Goal: Obtain resource: Download file/media

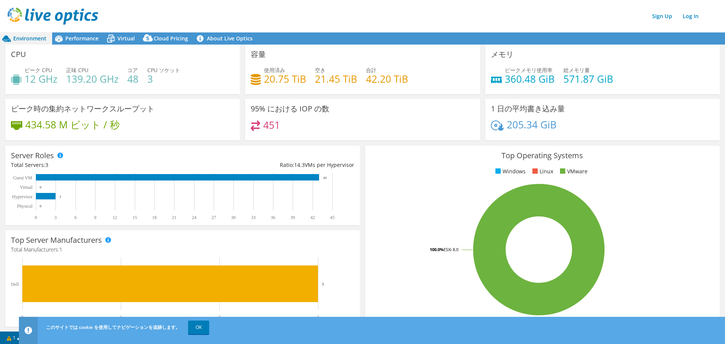
click at [198, 328] on link "OK" at bounding box center [198, 328] width 21 height 14
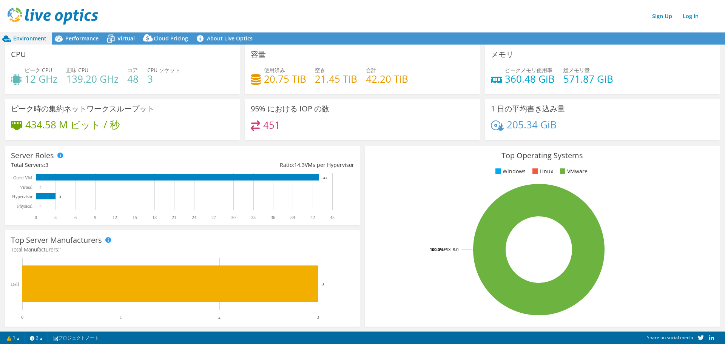
click at [91, 42] on span "Performance" at bounding box center [81, 38] width 33 height 7
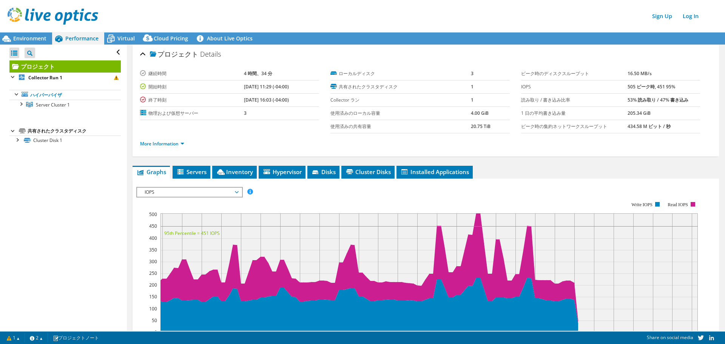
click at [37, 39] on span "Environment" at bounding box center [29, 38] width 33 height 7
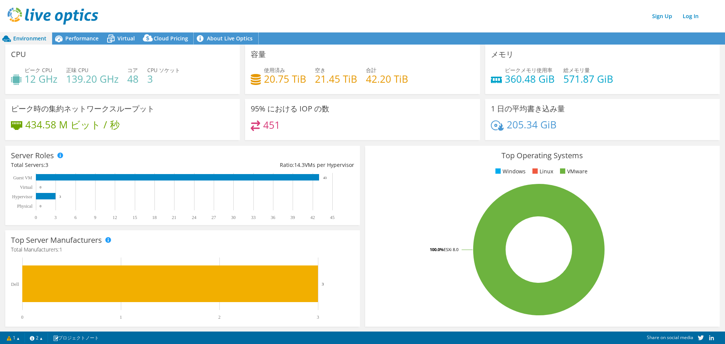
click at [202, 41] on link "About Live Optics" at bounding box center [226, 38] width 65 height 12
click at [88, 39] on span "Performance" at bounding box center [81, 38] width 33 height 7
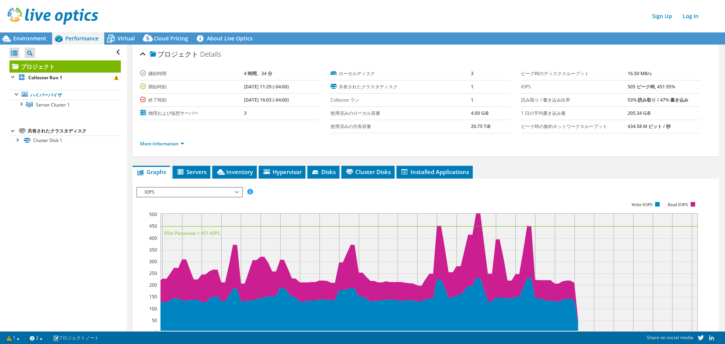
click at [119, 39] on span "Virtual" at bounding box center [125, 38] width 17 height 7
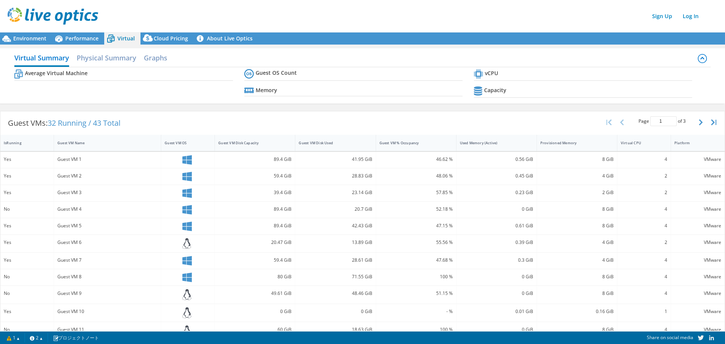
click at [145, 39] on icon at bounding box center [148, 37] width 10 height 7
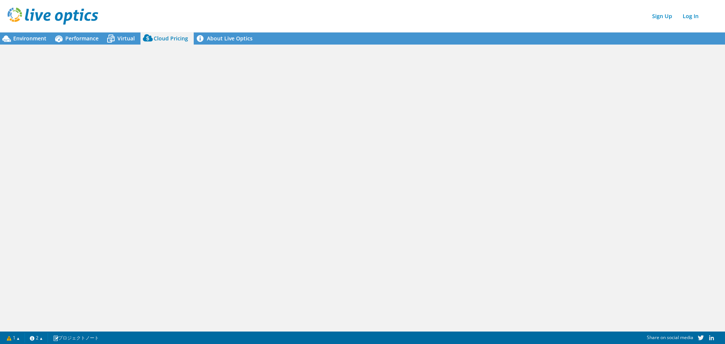
click at [115, 38] on icon at bounding box center [110, 38] width 13 height 13
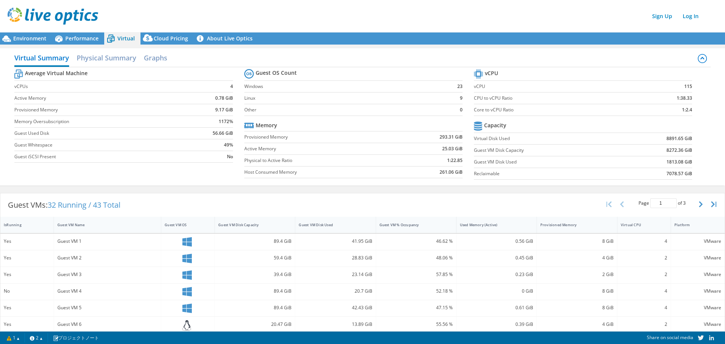
click at [178, 42] on div "Cloud Pricing" at bounding box center [166, 38] width 53 height 12
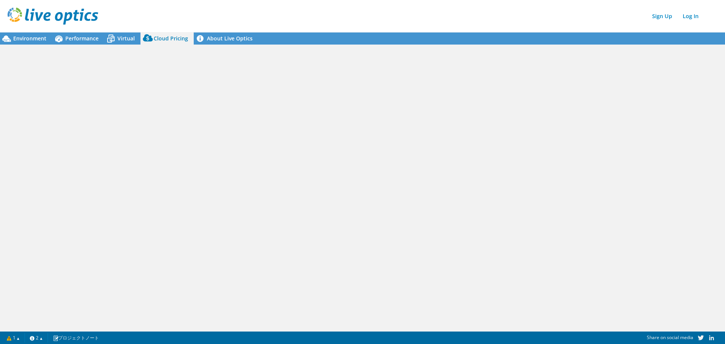
click at [33, 37] on span "Environment" at bounding box center [29, 38] width 33 height 7
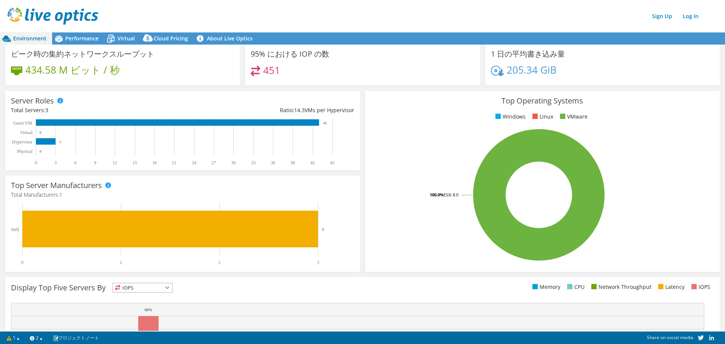
scroll to position [126, 0]
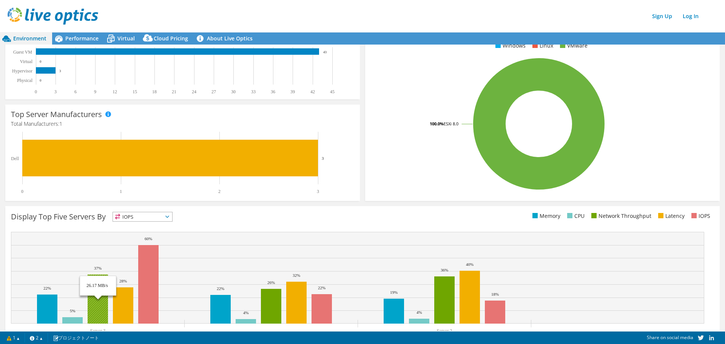
click at [41, 336] on link "2" at bounding box center [36, 337] width 23 height 9
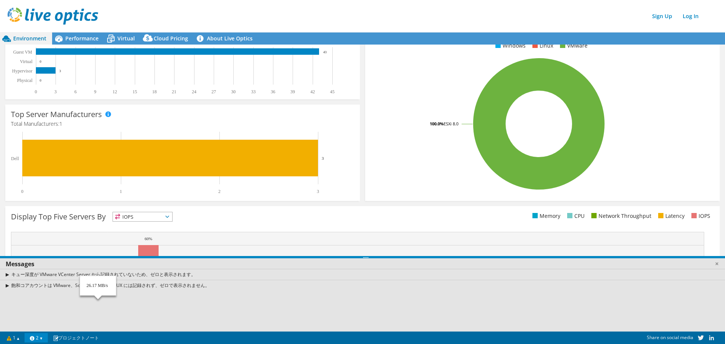
click at [41, 336] on link "2" at bounding box center [36, 337] width 23 height 9
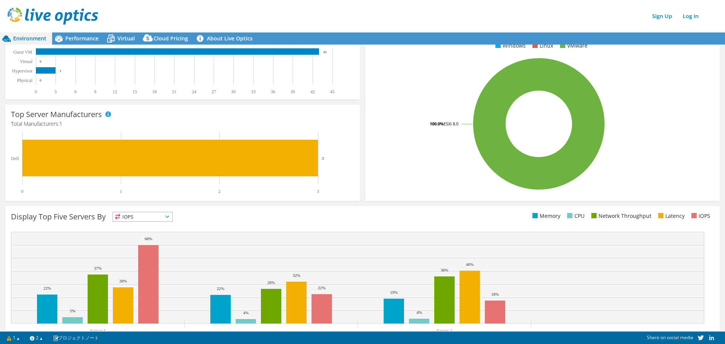
scroll to position [63, 0]
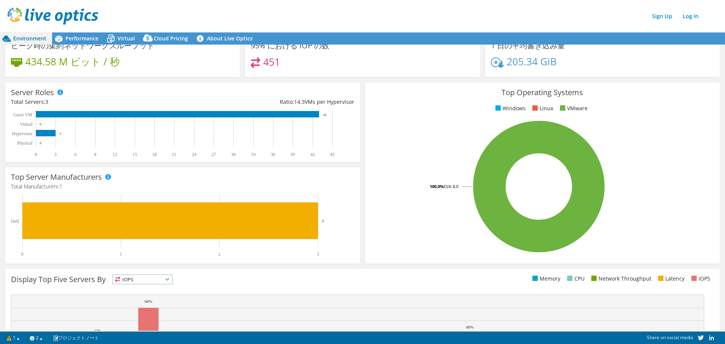
click at [88, 40] on span "Performance" at bounding box center [81, 38] width 33 height 7
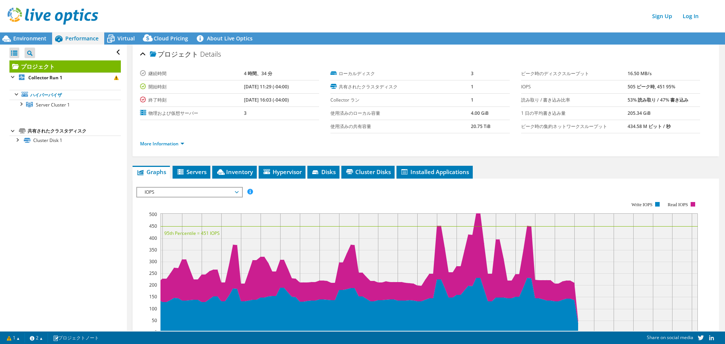
scroll to position [0, 0]
click at [23, 105] on div at bounding box center [21, 104] width 8 height 8
click at [23, 116] on div at bounding box center [25, 114] width 8 height 8
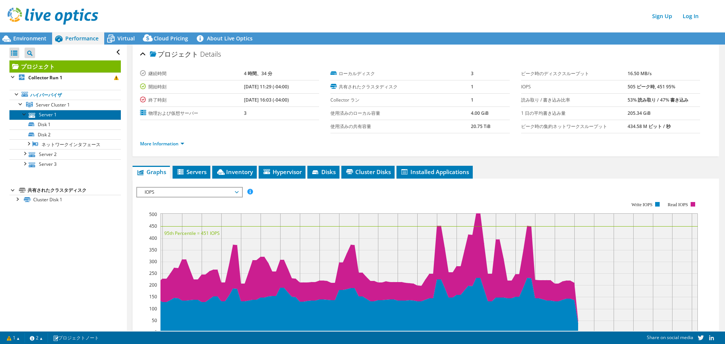
click at [29, 111] on link "Server 1" at bounding box center [64, 115] width 111 height 10
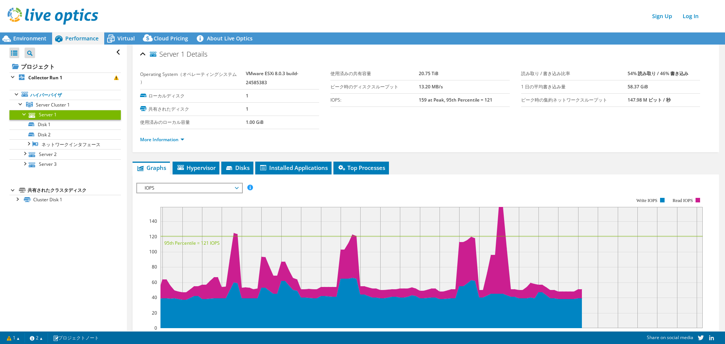
click at [16, 35] on span "Environment" at bounding box center [29, 38] width 33 height 7
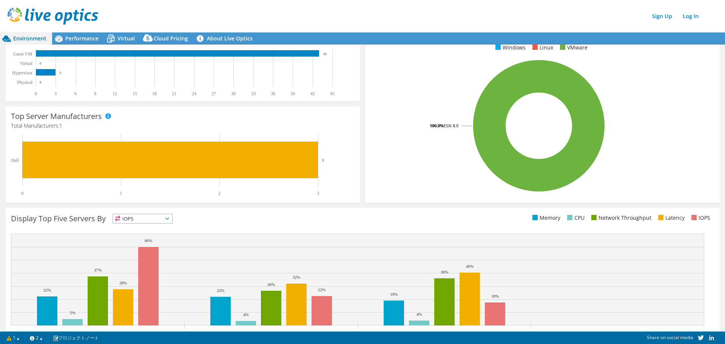
scroll to position [126, 0]
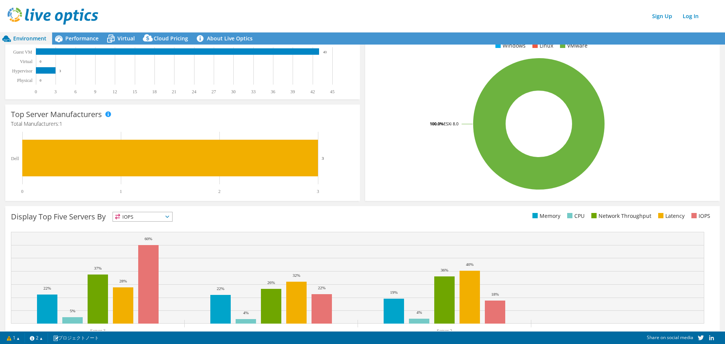
click at [14, 337] on link "1" at bounding box center [13, 337] width 23 height 9
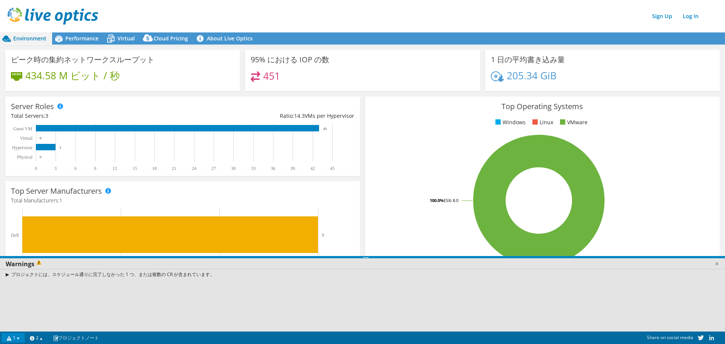
scroll to position [0, 0]
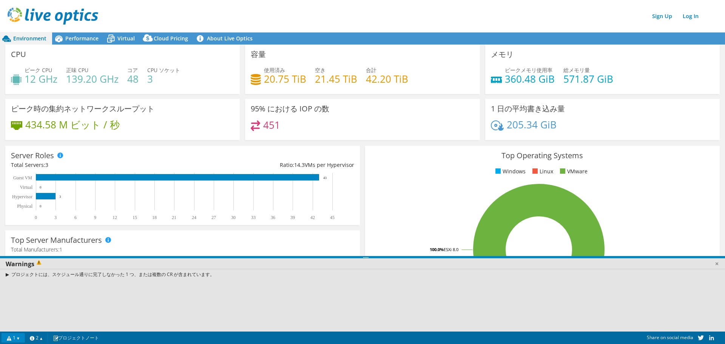
click at [297, 28] on header "Sign Up Log In" at bounding box center [370, 16] width 740 height 32
click at [716, 267] on link at bounding box center [717, 264] width 8 height 8
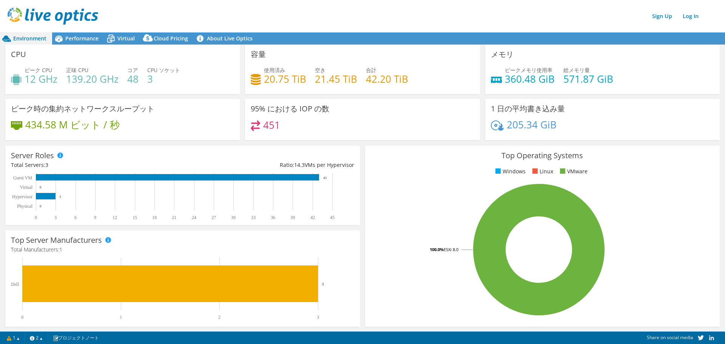
click at [80, 36] on span "Performance" at bounding box center [81, 38] width 33 height 7
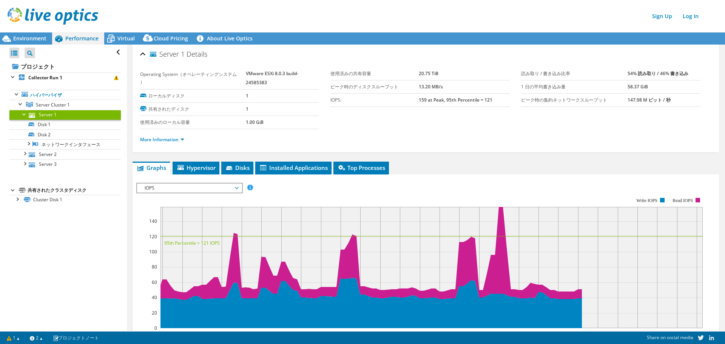
click at [120, 41] on span "Virtual" at bounding box center [125, 38] width 17 height 7
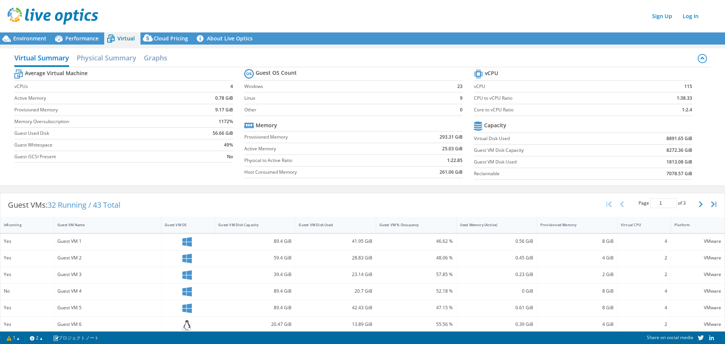
click at [163, 41] on span "Cloud Pricing" at bounding box center [171, 38] width 34 height 7
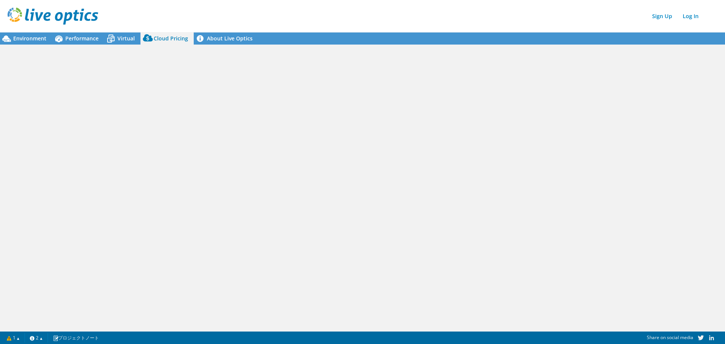
click at [31, 39] on span "Environment" at bounding box center [29, 38] width 33 height 7
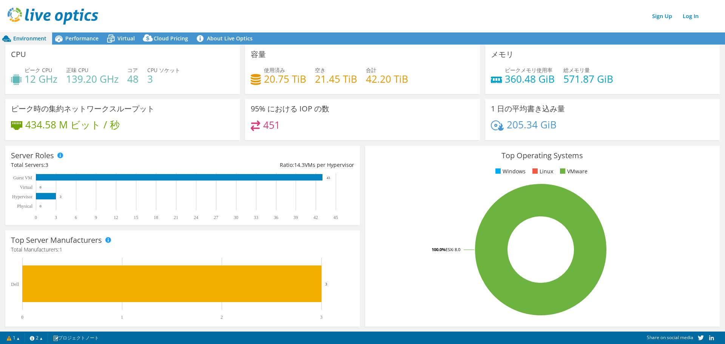
click at [75, 335] on link "プロジェクトノート" at bounding box center [76, 337] width 57 height 9
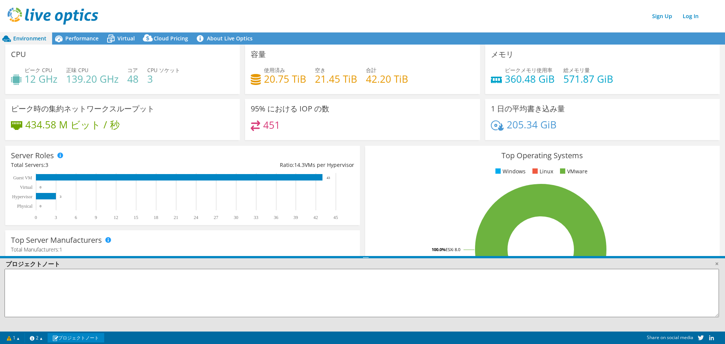
click at [75, 335] on link "プロジェクトノート" at bounding box center [76, 337] width 57 height 9
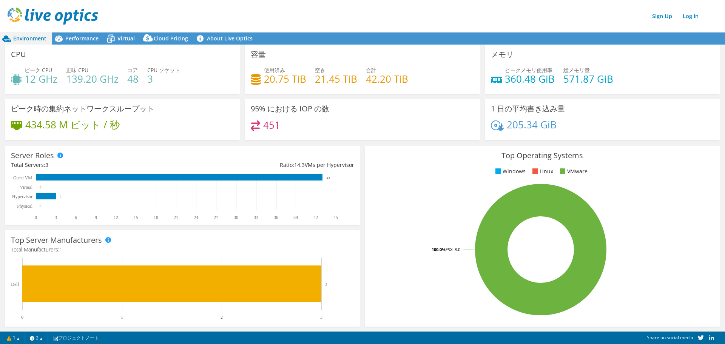
click at [41, 337] on link "2" at bounding box center [36, 337] width 23 height 9
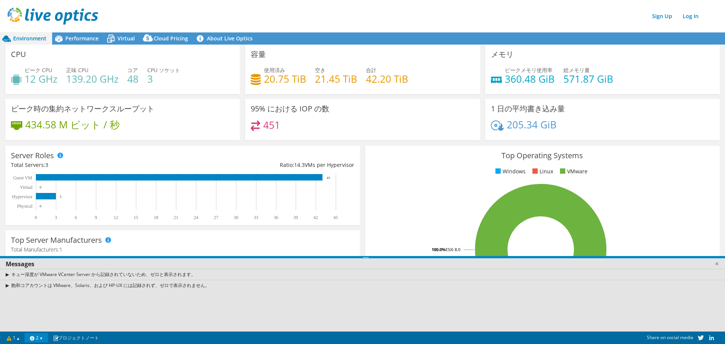
click at [41, 337] on link "2" at bounding box center [36, 337] width 23 height 9
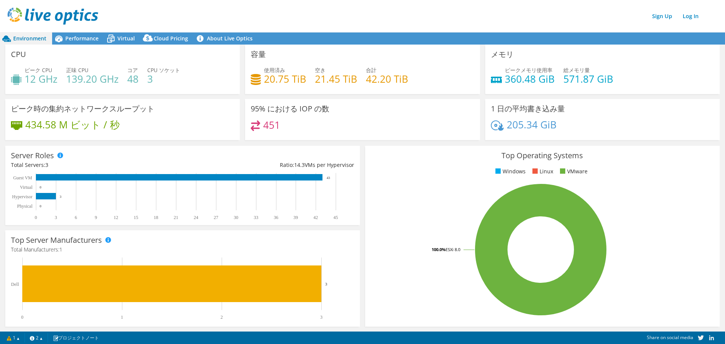
click at [19, 337] on link "1" at bounding box center [13, 337] width 23 height 9
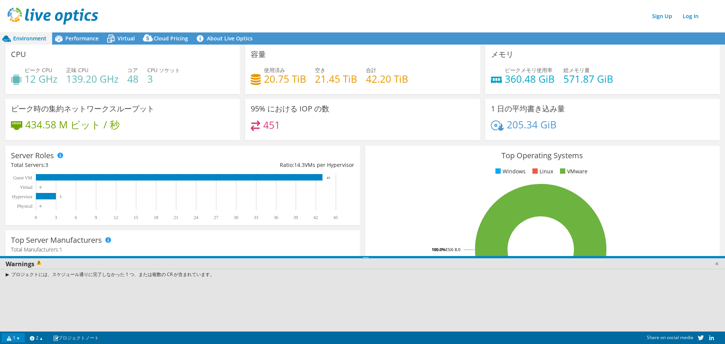
click at [19, 337] on link "1" at bounding box center [13, 337] width 23 height 9
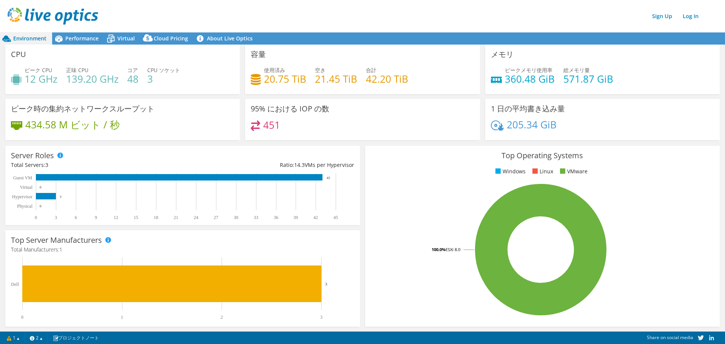
click at [80, 36] on span "Performance" at bounding box center [81, 38] width 33 height 7
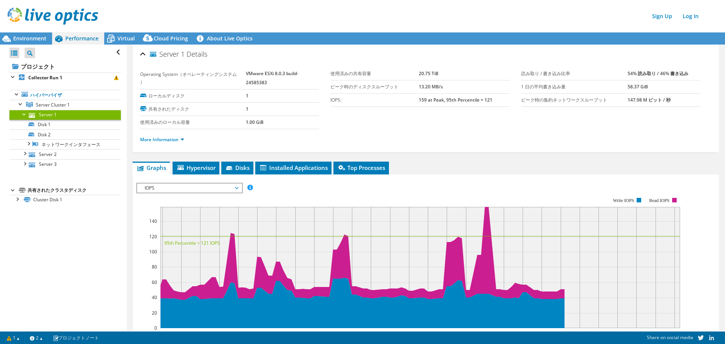
click at [123, 39] on span "Virtual" at bounding box center [125, 38] width 17 height 7
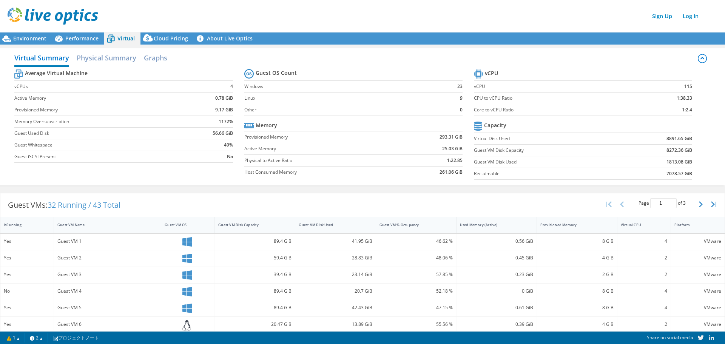
click at [29, 39] on span "Environment" at bounding box center [29, 38] width 33 height 7
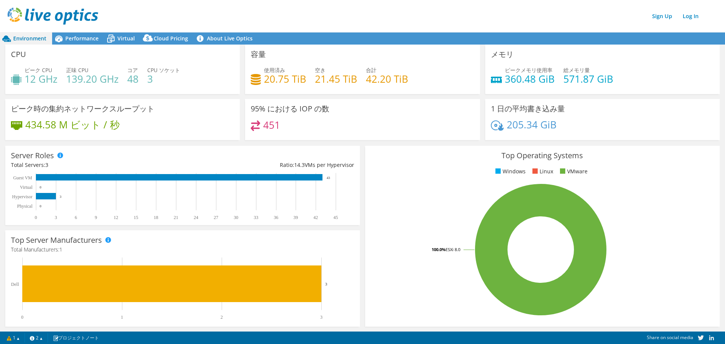
click at [697, 17] on link "Log In" at bounding box center [690, 16] width 23 height 11
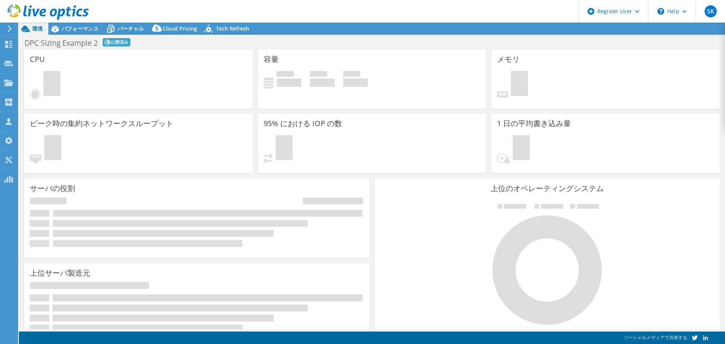
select select "USD"
radio input "true"
radio input "false"
select select "[GEOGRAPHIC_DATA]"
select select "JPY"
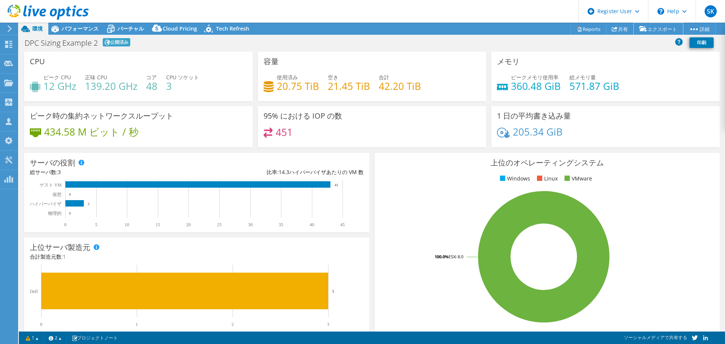
click at [658, 32] on link "エクスポート" at bounding box center [658, 29] width 49 height 12
click at [577, 31] on link "Reports" at bounding box center [588, 29] width 36 height 12
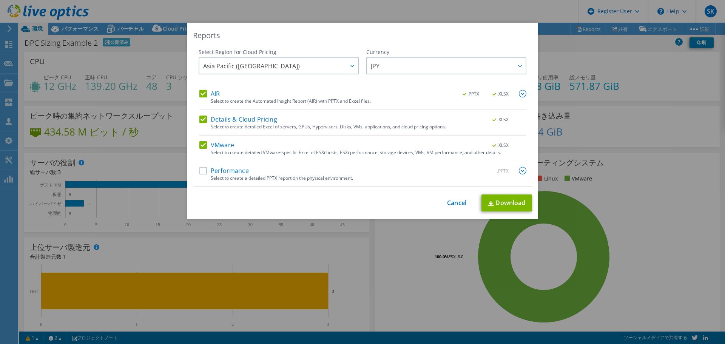
click at [236, 171] on label "Performance" at bounding box center [223, 171] width 49 height 8
click at [0, 0] on input "Performance" at bounding box center [0, 0] width 0 height 0
click at [236, 171] on label "Performance" at bounding box center [223, 171] width 49 height 8
click at [0, 0] on input "Performance" at bounding box center [0, 0] width 0 height 0
click at [236, 171] on label "Performance" at bounding box center [223, 171] width 49 height 8
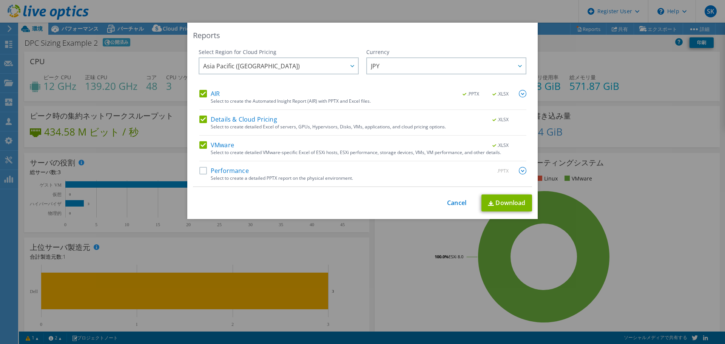
click at [0, 0] on input "Performance" at bounding box center [0, 0] width 0 height 0
click at [496, 199] on link "Download" at bounding box center [506, 202] width 51 height 17
click at [454, 199] on link "Cancel" at bounding box center [456, 202] width 19 height 7
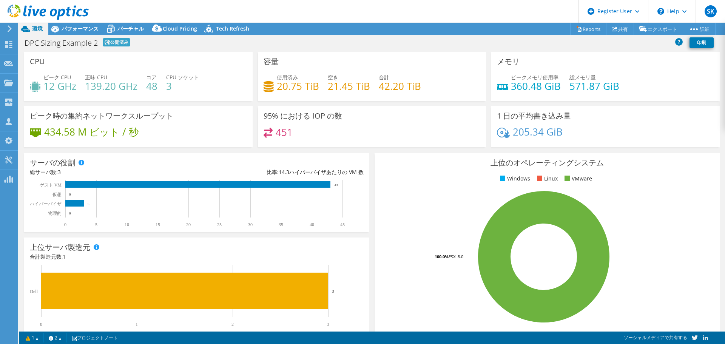
click at [0, 0] on link "vSAN ReadyNode Sizer" at bounding box center [0, 0] width 0 height 0
click at [664, 28] on link "エクスポート" at bounding box center [658, 29] width 49 height 12
click at [0, 0] on link "PSS Solution Request" at bounding box center [0, 0] width 0 height 0
select select "[GEOGRAPHIC_DATA]"
select select "JPY"
